Goal: Information Seeking & Learning: Learn about a topic

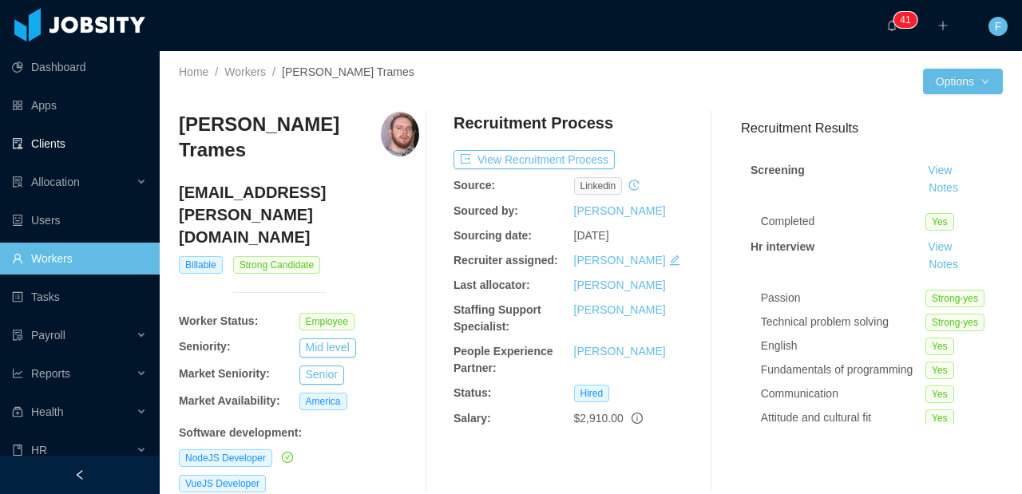
click at [51, 147] on link "Clients" at bounding box center [79, 144] width 135 height 32
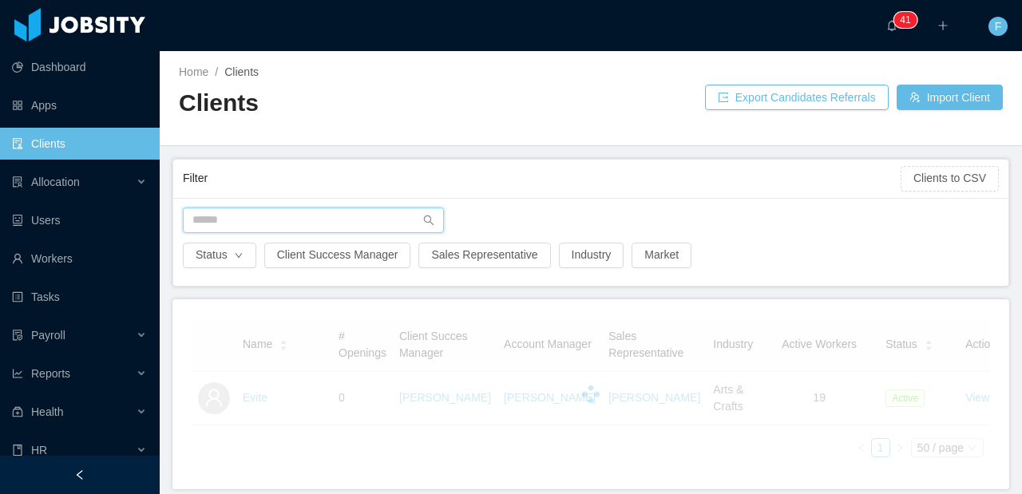
click at [265, 222] on input "text" at bounding box center [313, 221] width 261 height 26
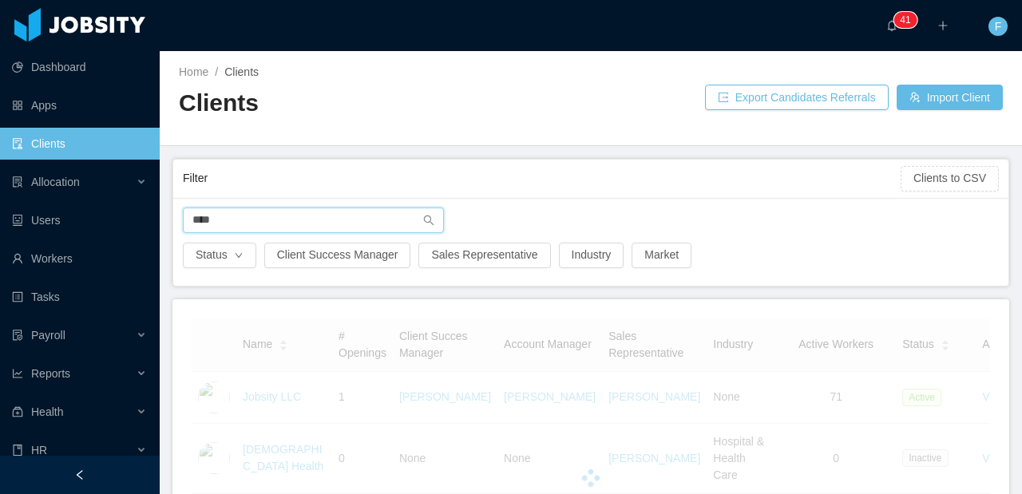
type input "****"
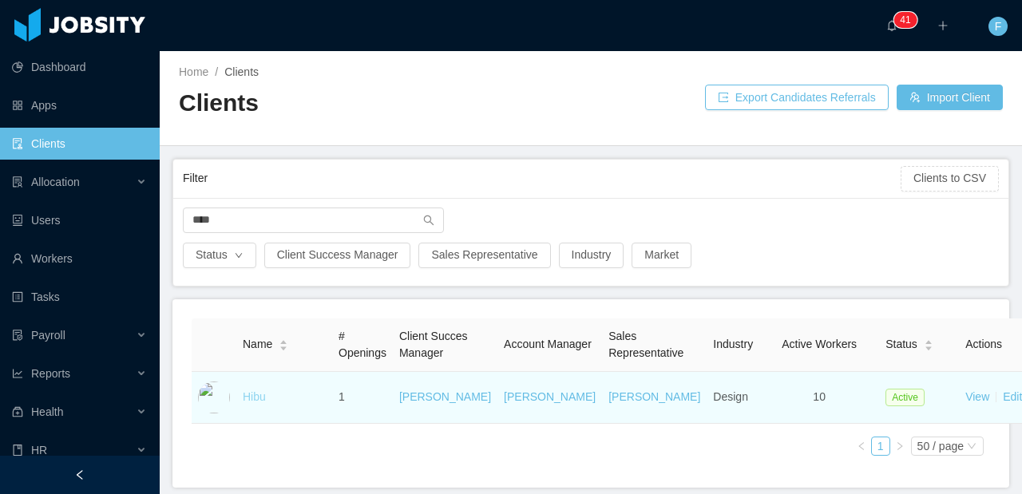
click at [256, 403] on link "Hibu" at bounding box center [254, 396] width 23 height 13
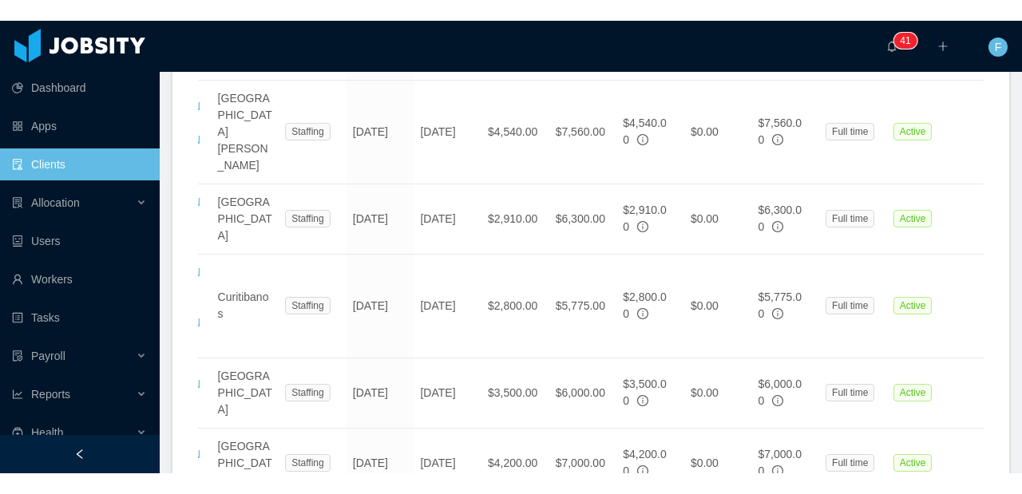
scroll to position [0, 54]
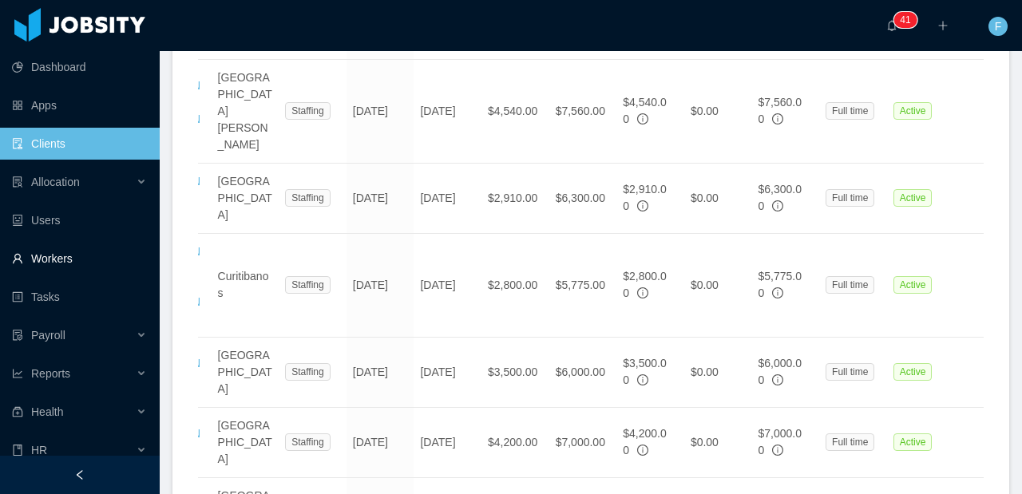
click at [73, 263] on link "Workers" at bounding box center [79, 259] width 135 height 32
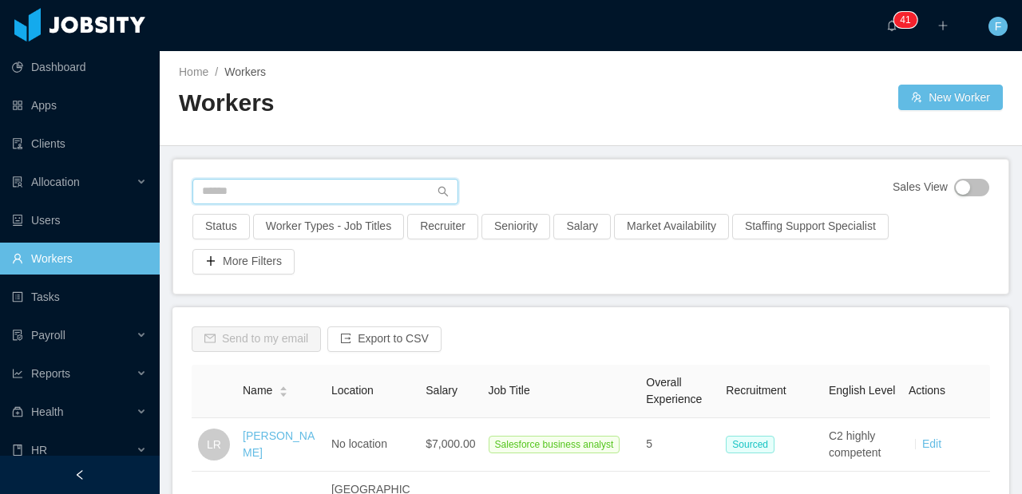
click at [267, 183] on input "text" at bounding box center [325, 192] width 266 height 26
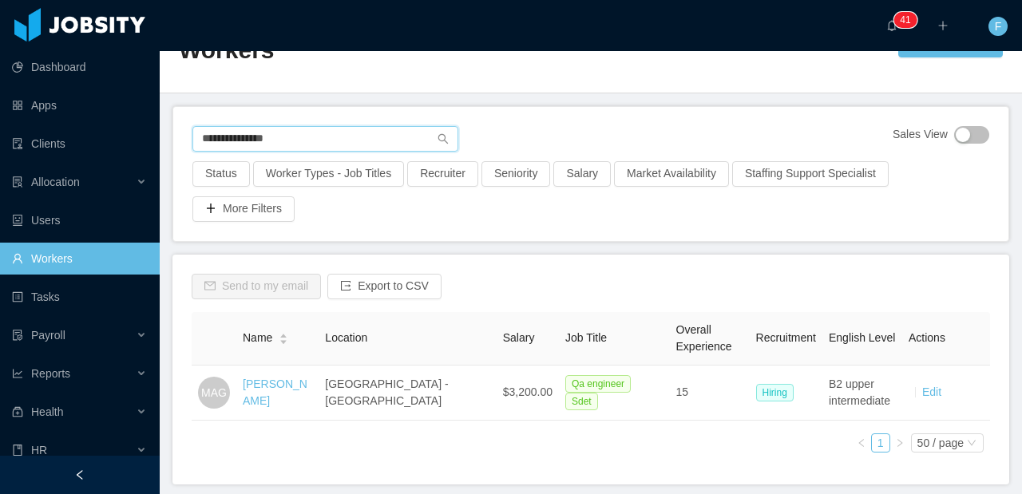
scroll to position [122, 0]
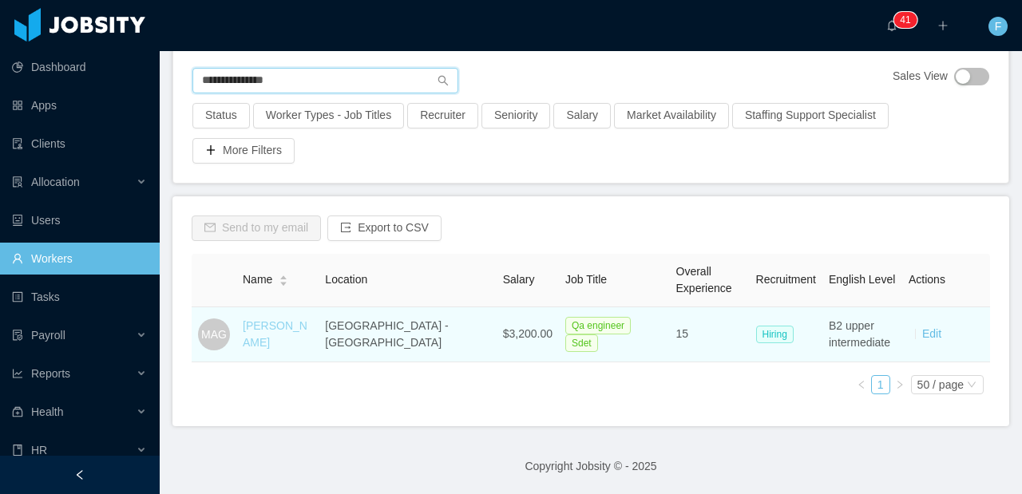
type input "**********"
click at [279, 319] on link "[PERSON_NAME]" at bounding box center [275, 334] width 65 height 30
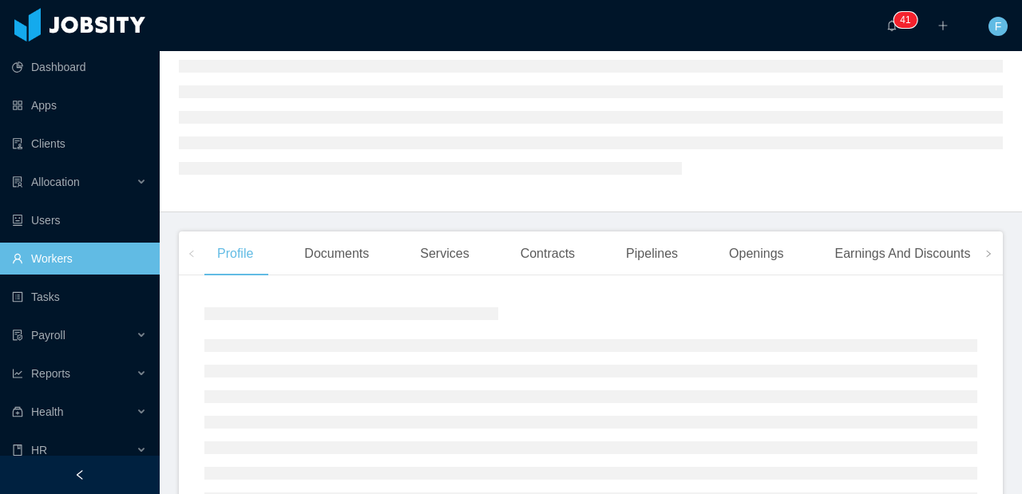
scroll to position [321, 0]
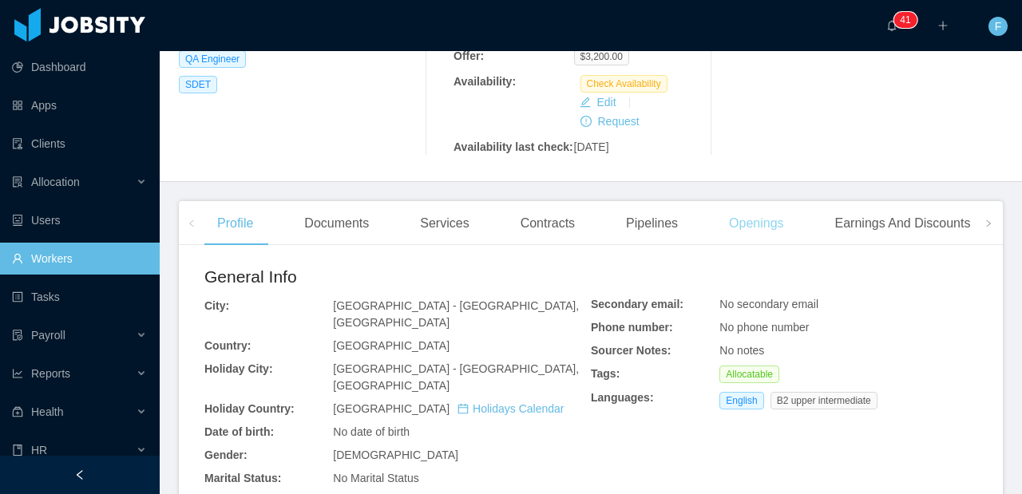
click at [760, 264] on div "General Info City: [GEOGRAPHIC_DATA] - [GEOGRAPHIC_DATA], [GEOGRAPHIC_DATA]: [G…" at bounding box center [590, 461] width 773 height 395
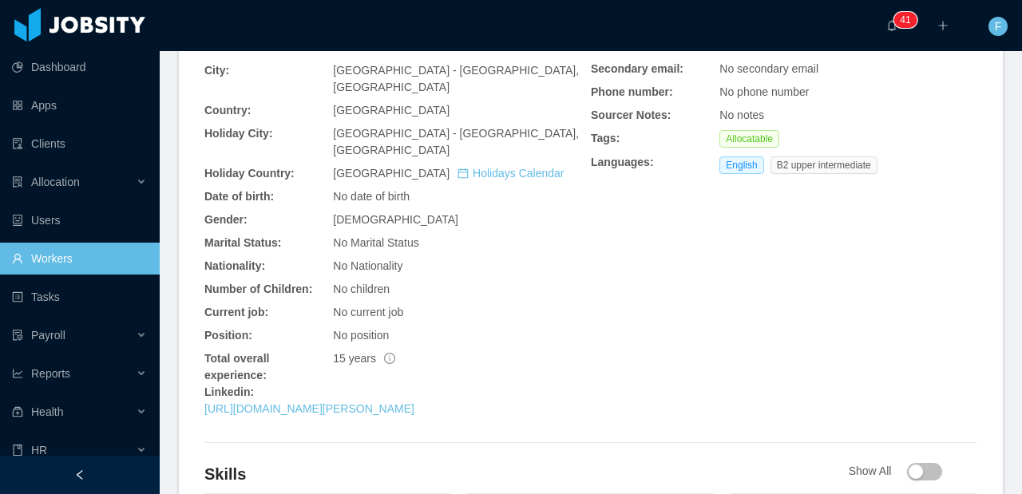
scroll to position [252, 0]
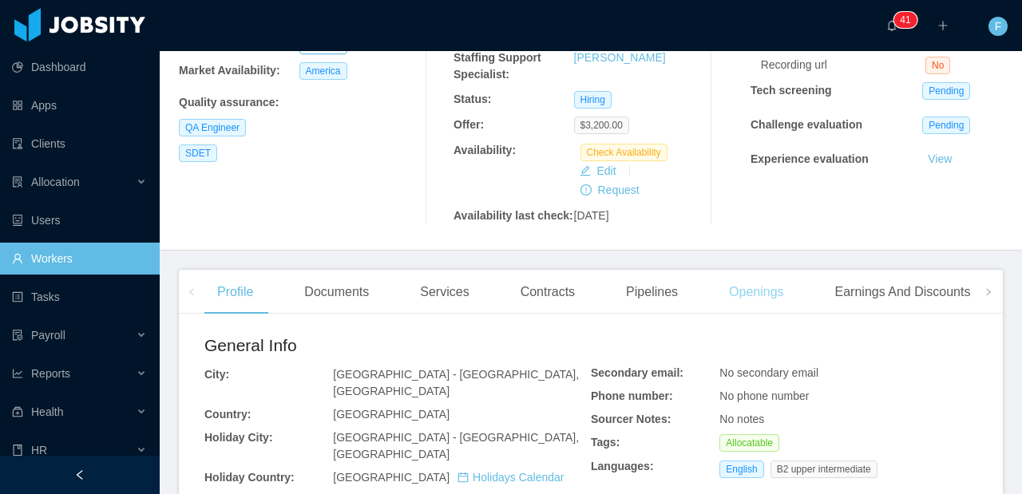
click at [758, 314] on div "Openings" at bounding box center [756, 292] width 81 height 45
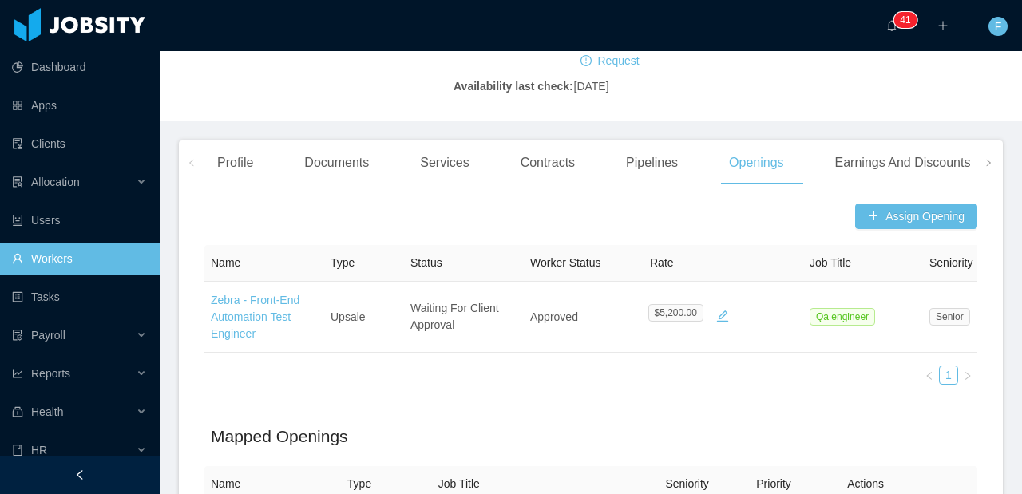
scroll to position [264, 0]
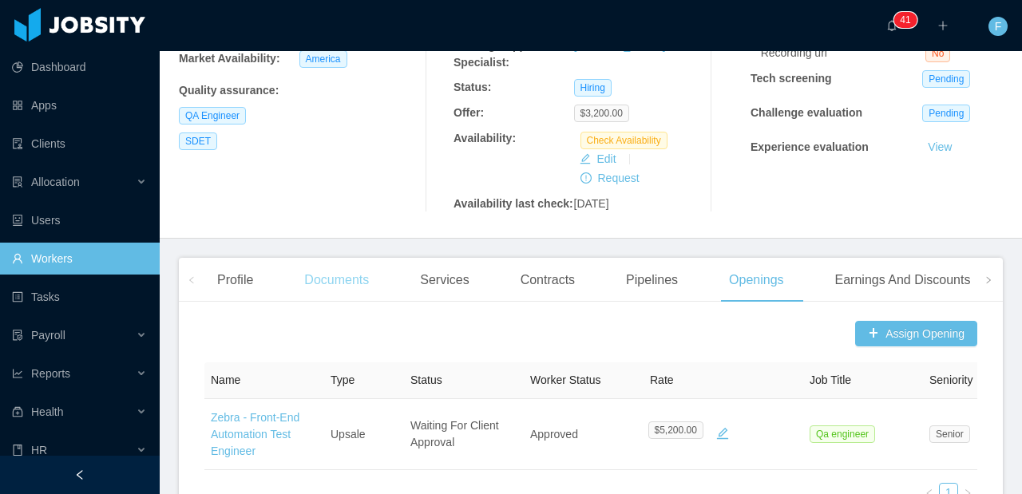
click at [337, 302] on div "Documents" at bounding box center [336, 280] width 90 height 45
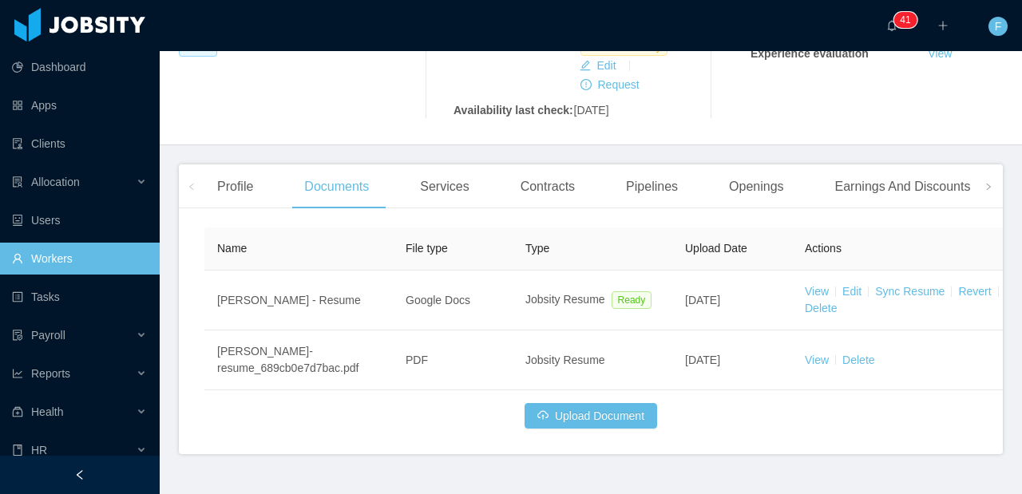
scroll to position [409, 0]
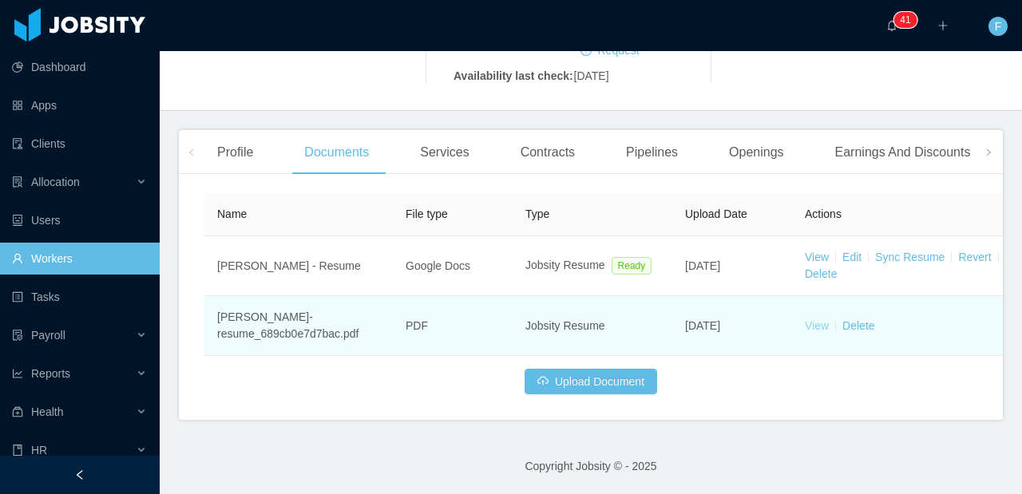
click at [822, 326] on link "View" at bounding box center [817, 325] width 24 height 13
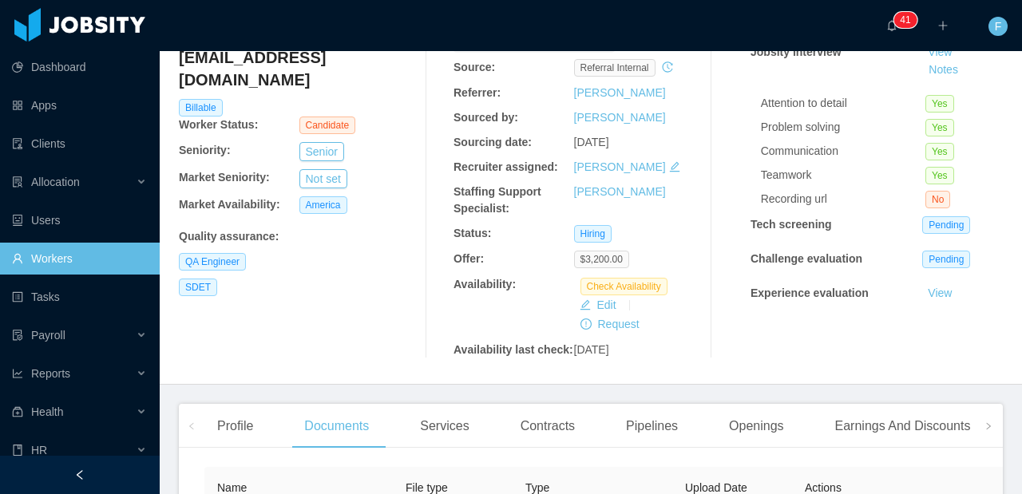
scroll to position [198, 0]
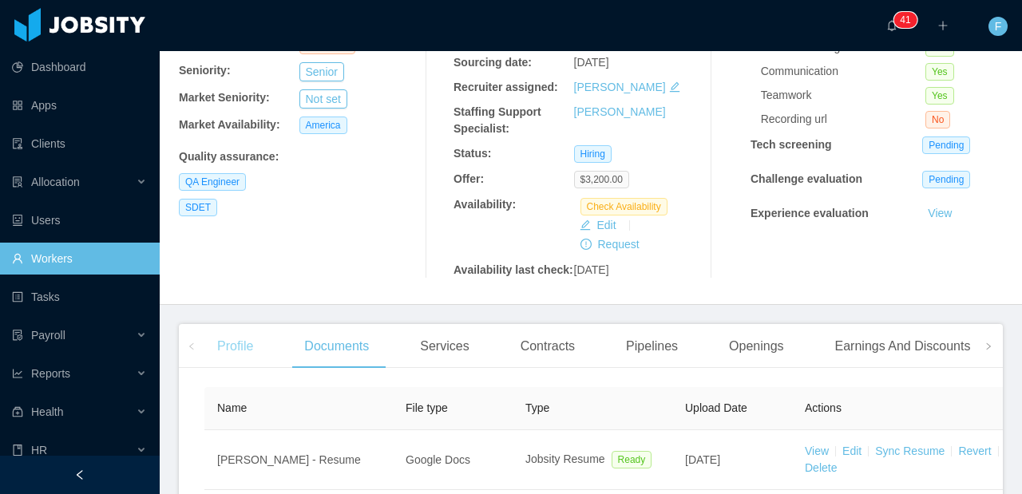
click at [235, 369] on div "Profile" at bounding box center [234, 346] width 61 height 45
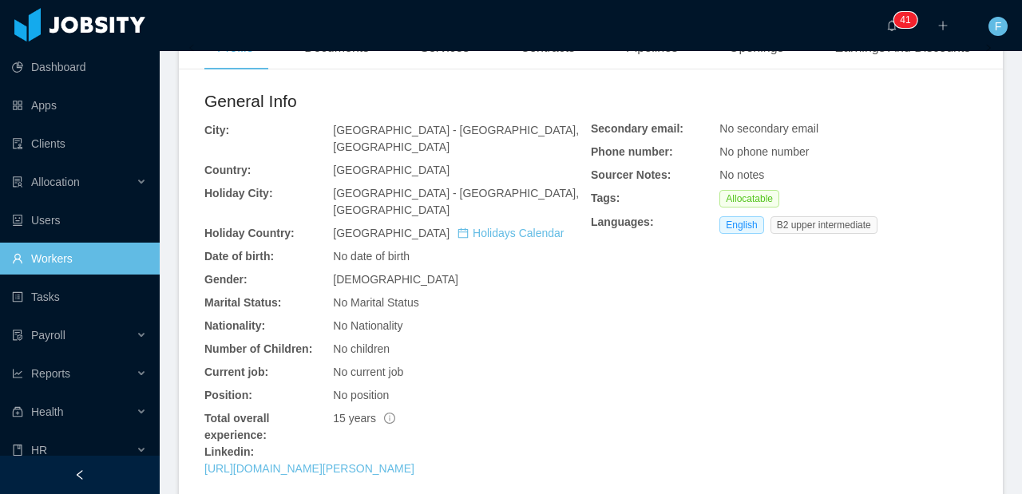
scroll to position [649, 0]
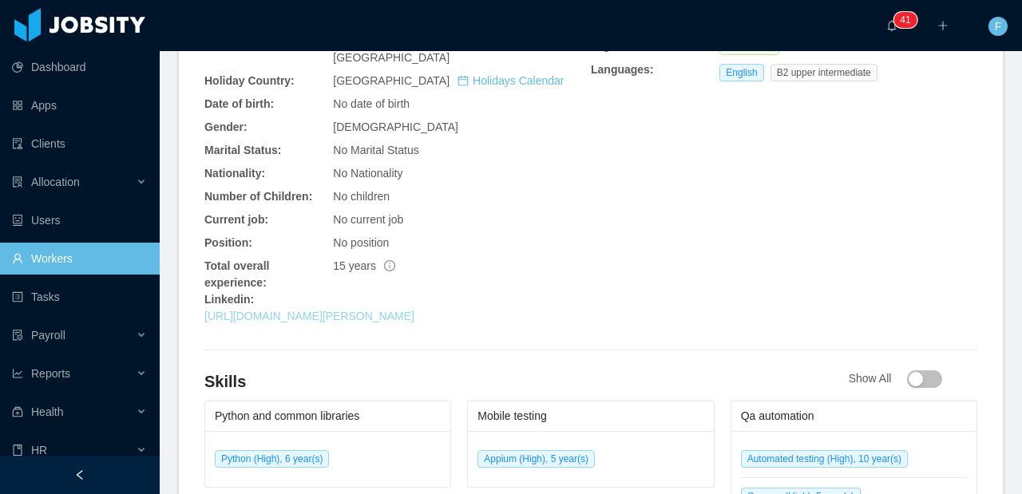
click at [414, 322] on link "[URL][DOMAIN_NAME][PERSON_NAME]" at bounding box center [309, 316] width 210 height 13
